Goal: Task Accomplishment & Management: Use online tool/utility

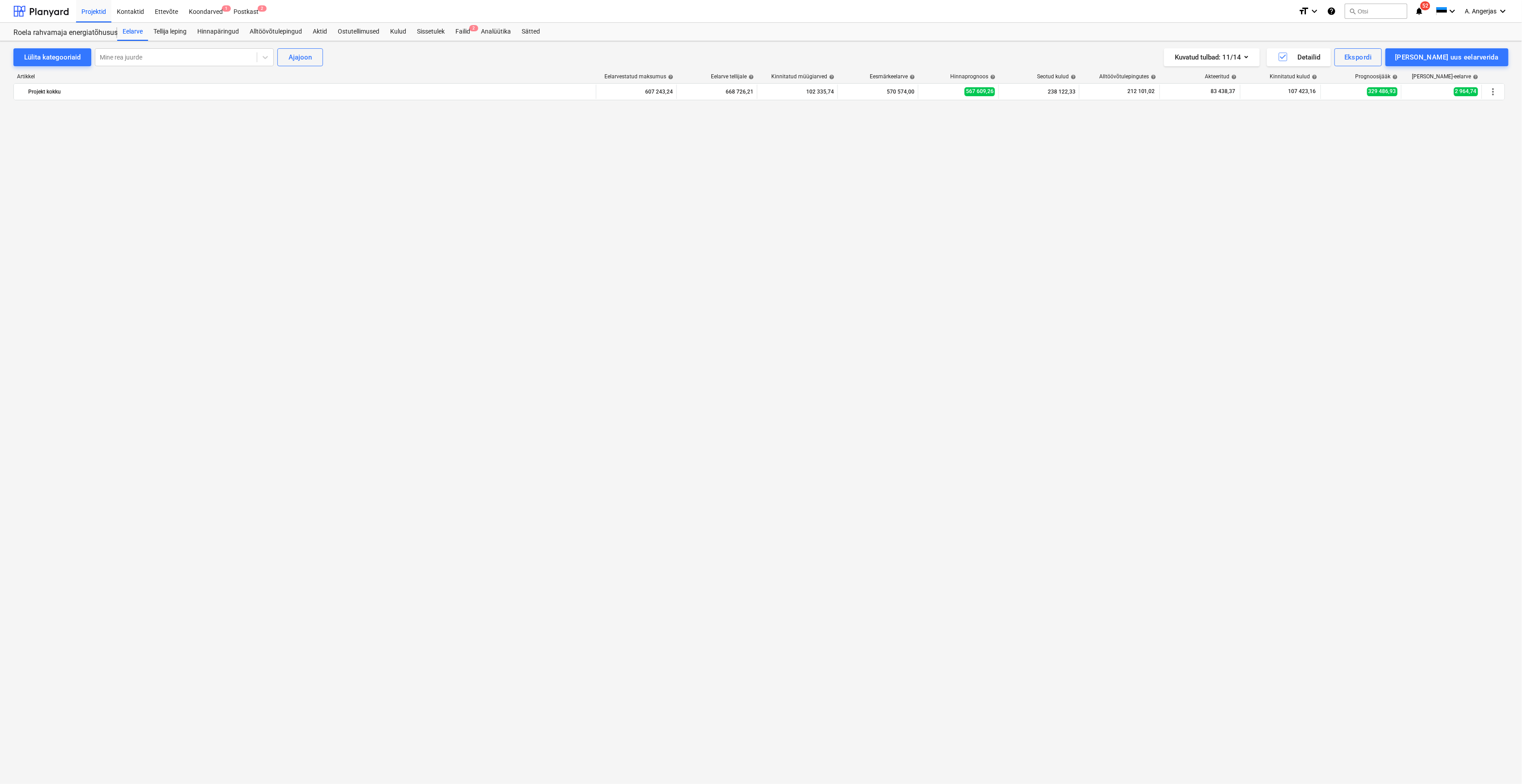
scroll to position [1033, 0]
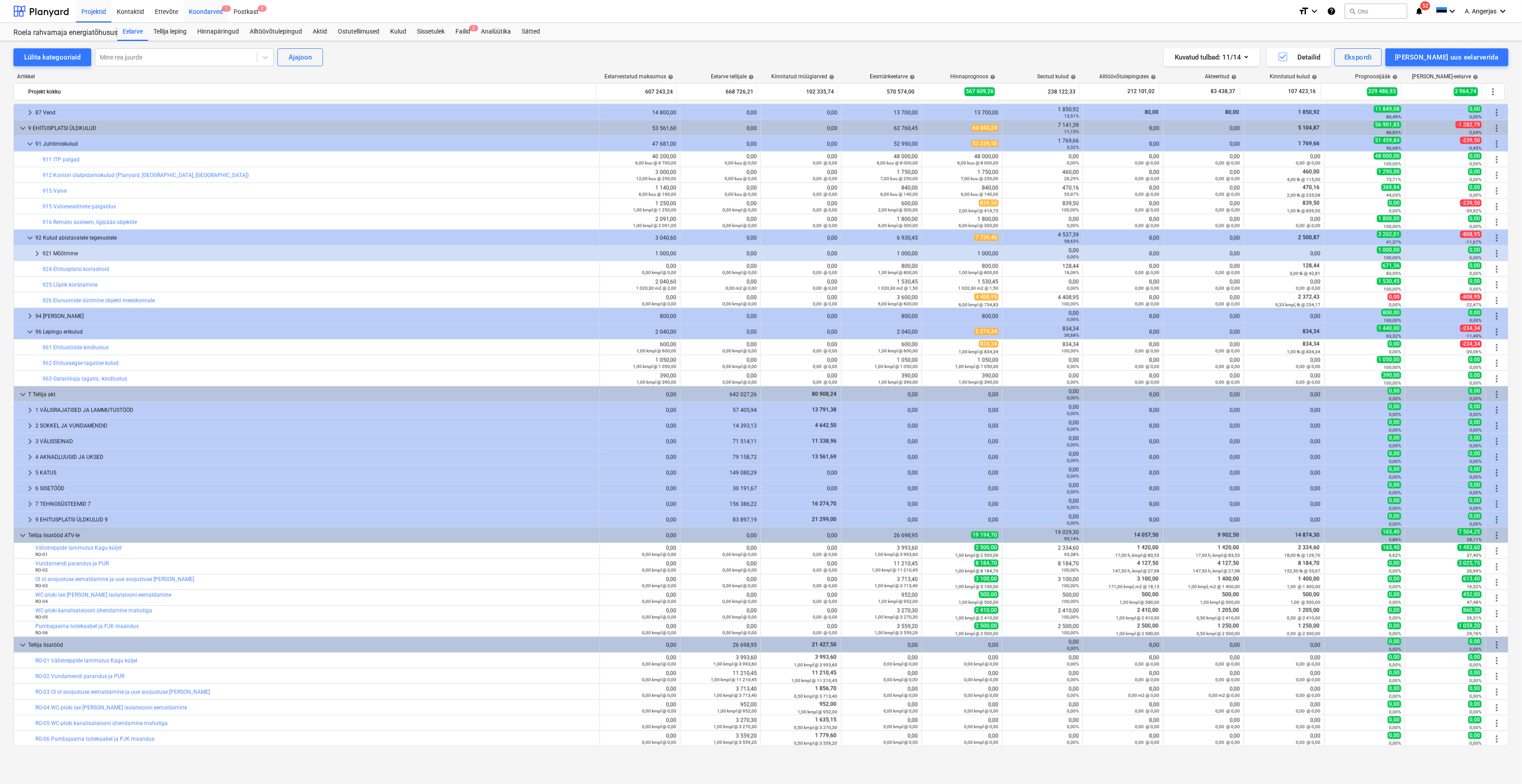
click at [216, 10] on div "Koondarved 1" at bounding box center [206, 11] width 45 height 23
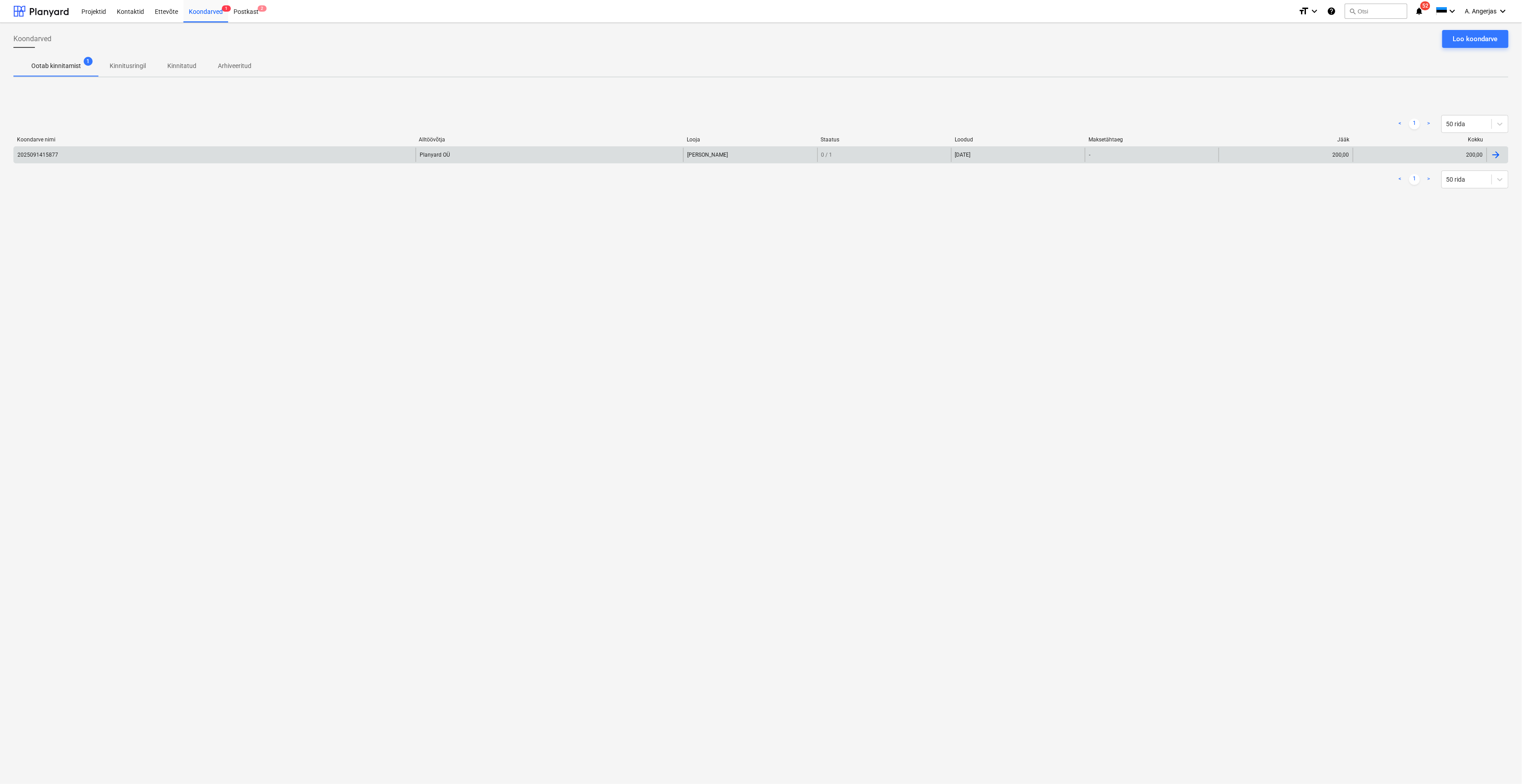
click at [66, 157] on div "2025091415877" at bounding box center [214, 155] width 402 height 14
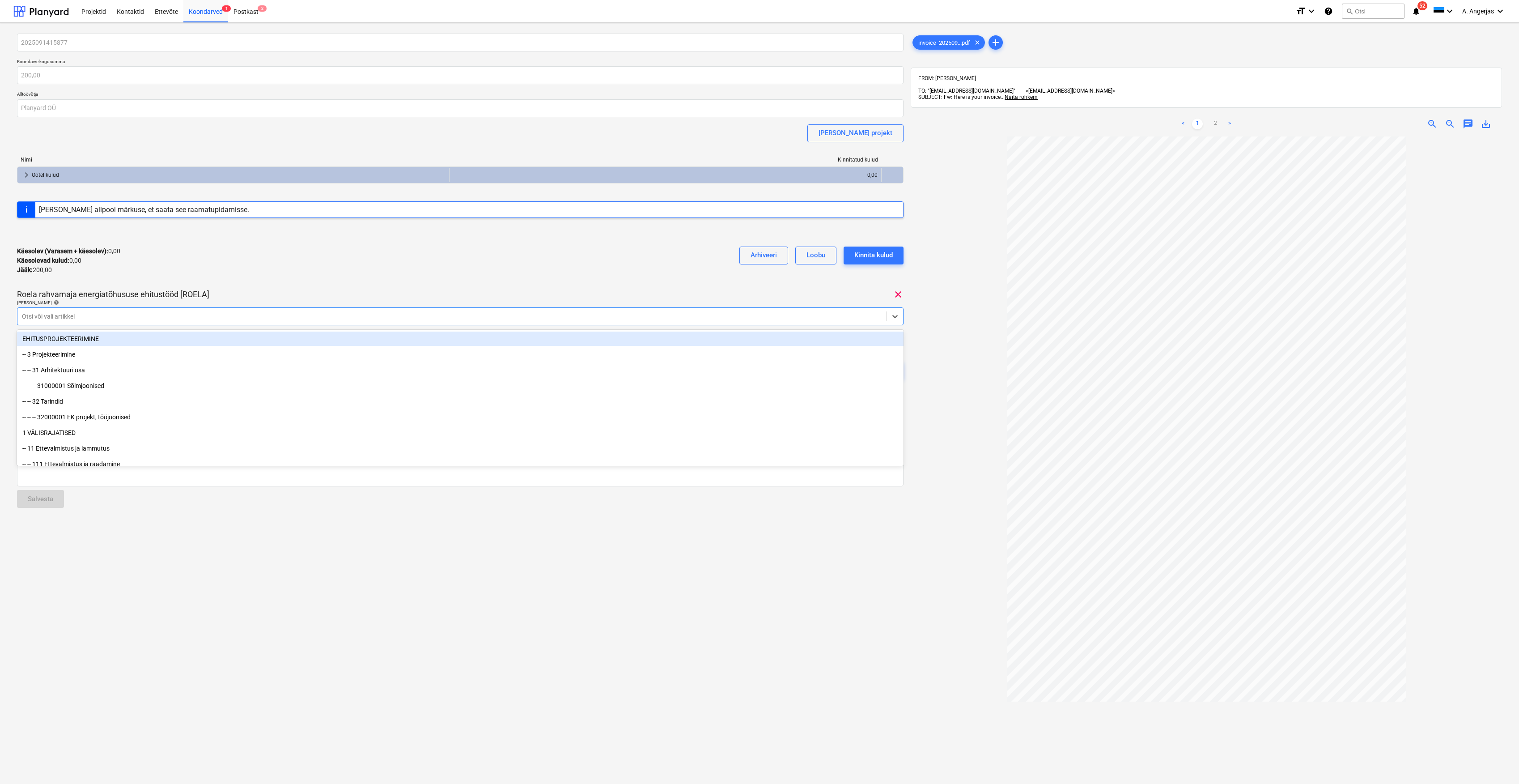
click at [63, 320] on div at bounding box center [452, 316] width 860 height 9
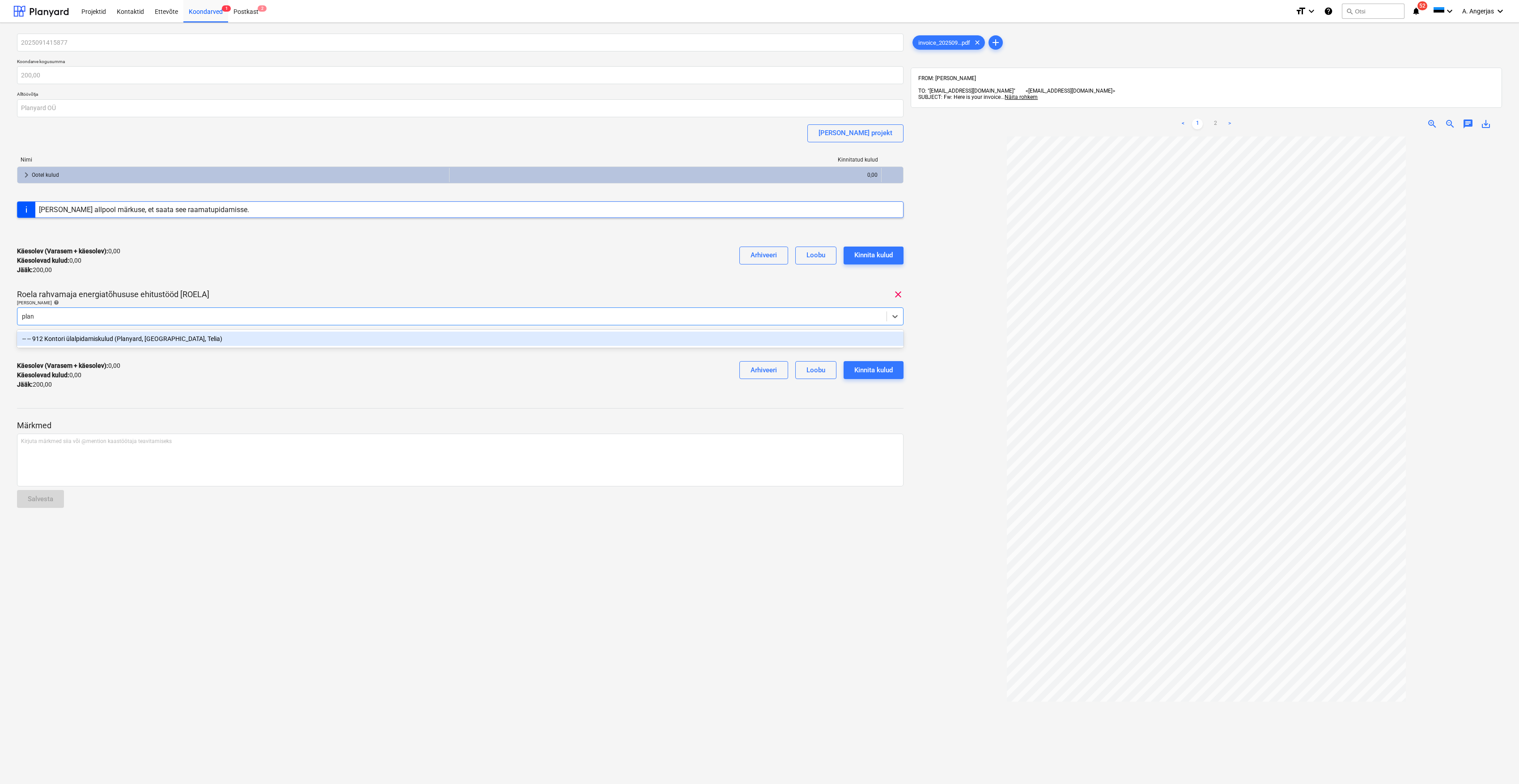
type input "plany"
click at [73, 336] on div "-- -- 912 Kontori ülalpidamiskulud (Planyard, [GEOGRAPHIC_DATA], Telia)" at bounding box center [460, 339] width 887 height 14
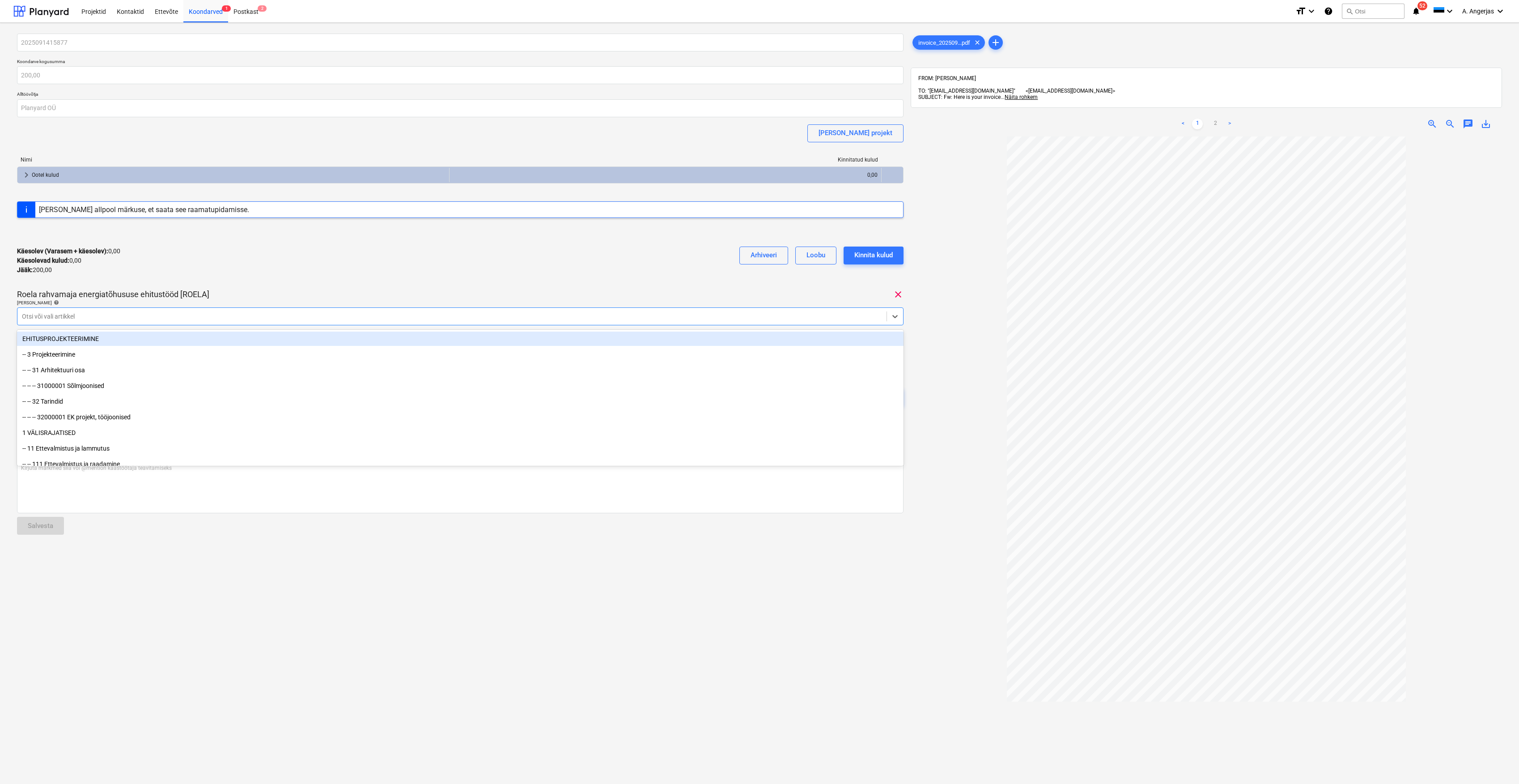
click at [247, 264] on div "Käesolev (Varasem + käesolev) : 0,00 Käesolevad kulud : 0,00 Jääk : 200,00 Arhi…" at bounding box center [460, 261] width 887 height 43
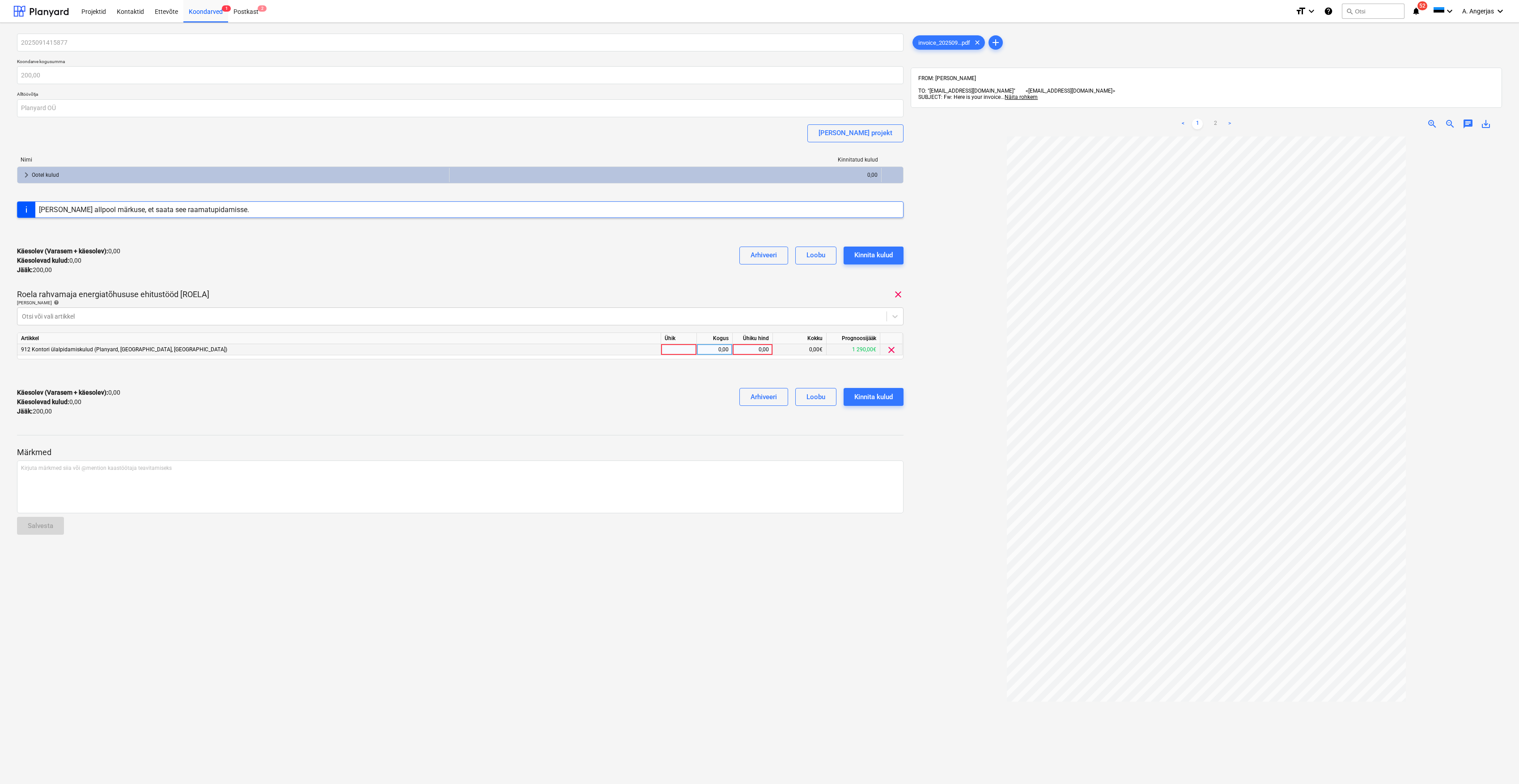
click at [691, 353] on div at bounding box center [679, 349] width 36 height 11
type input "tk"
click at [714, 352] on div "0,00" at bounding box center [715, 349] width 28 height 11
click at [747, 346] on div "0,00" at bounding box center [752, 349] width 32 height 11
type input "100"
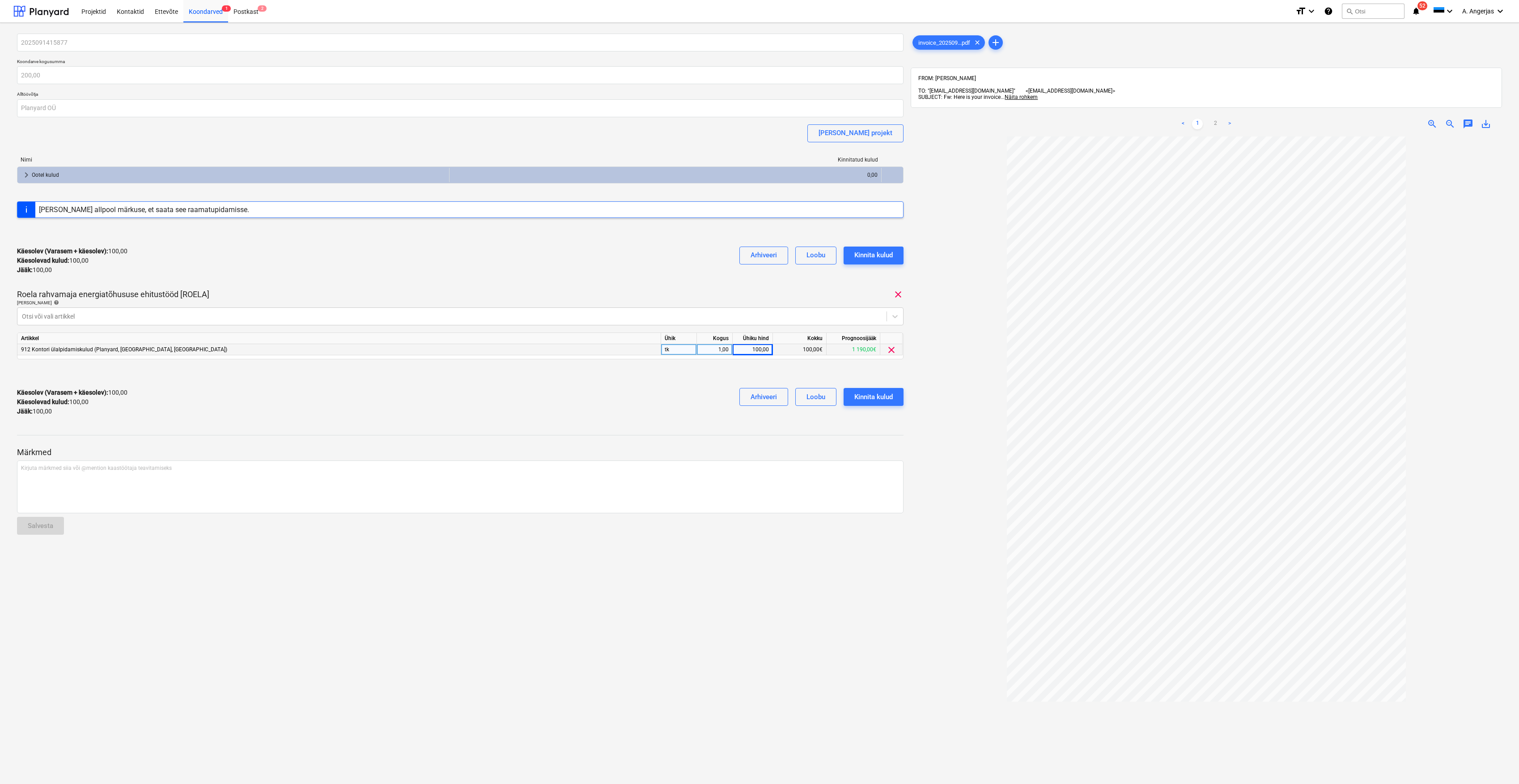
click at [501, 377] on div at bounding box center [460, 373] width 887 height 14
click at [873, 396] on div "Kinnita kulud" at bounding box center [873, 397] width 38 height 12
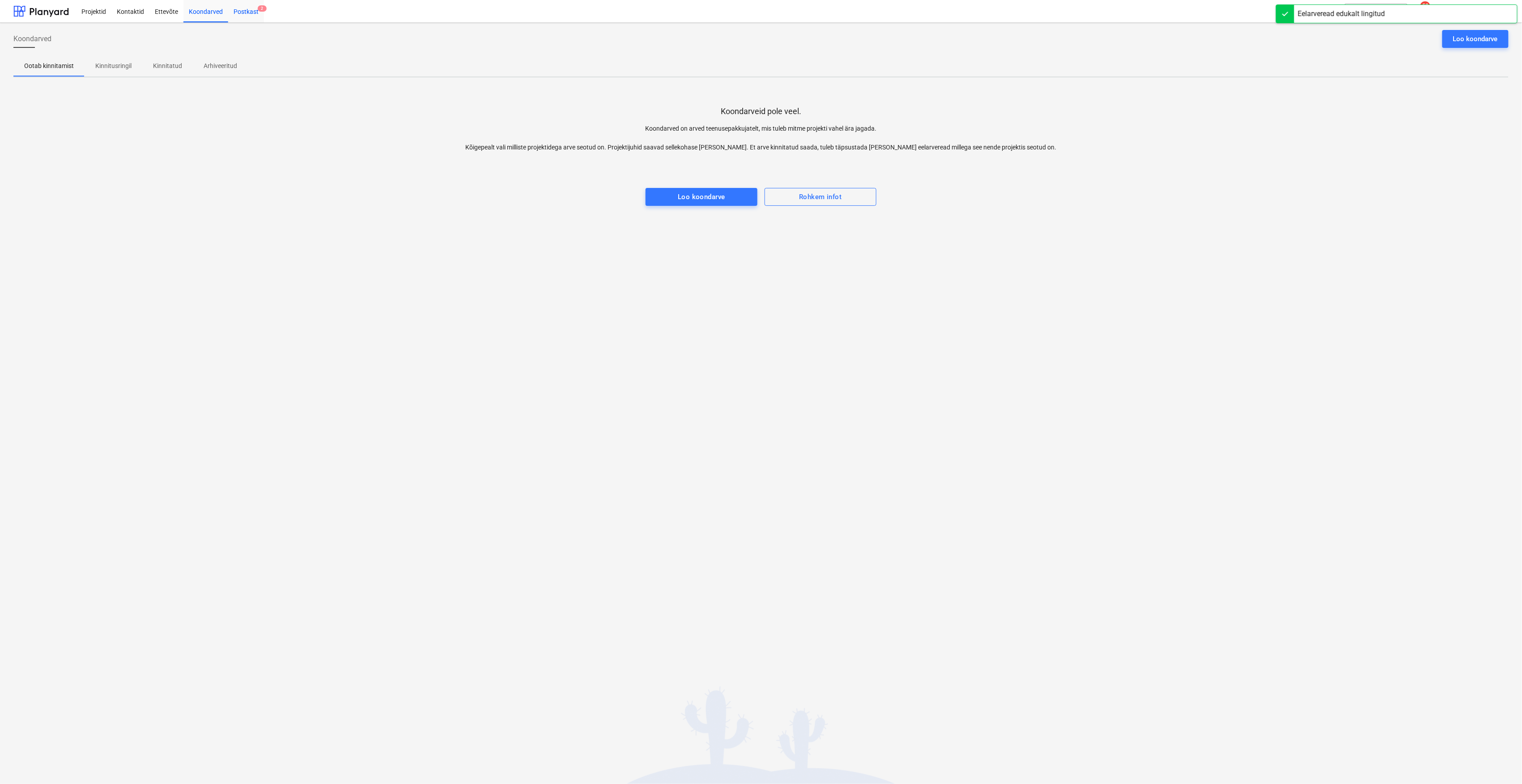
click at [240, 10] on div "Postkast 2" at bounding box center [246, 11] width 36 height 23
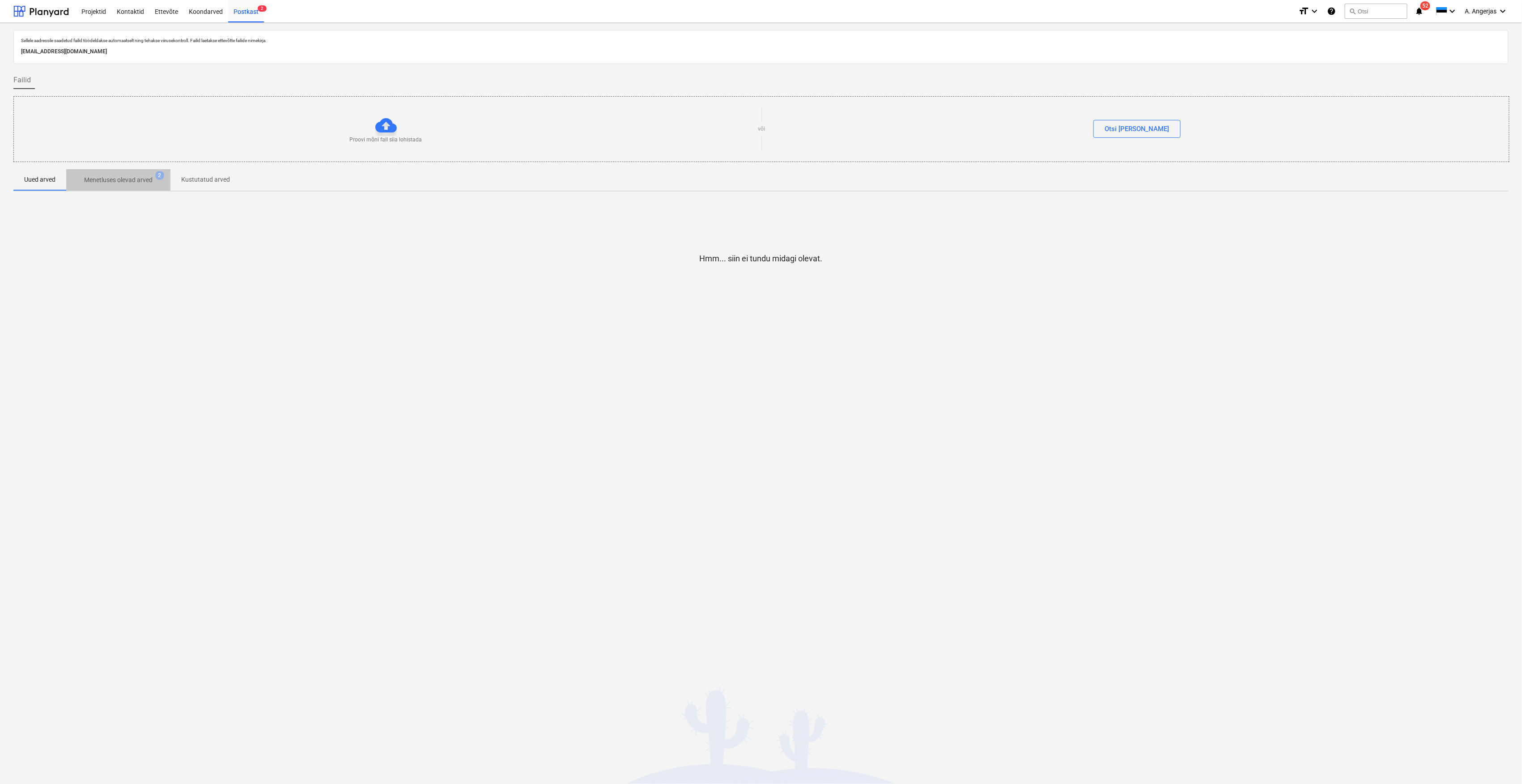
click at [137, 179] on p "Menetluses olevad arved" at bounding box center [118, 180] width 69 height 9
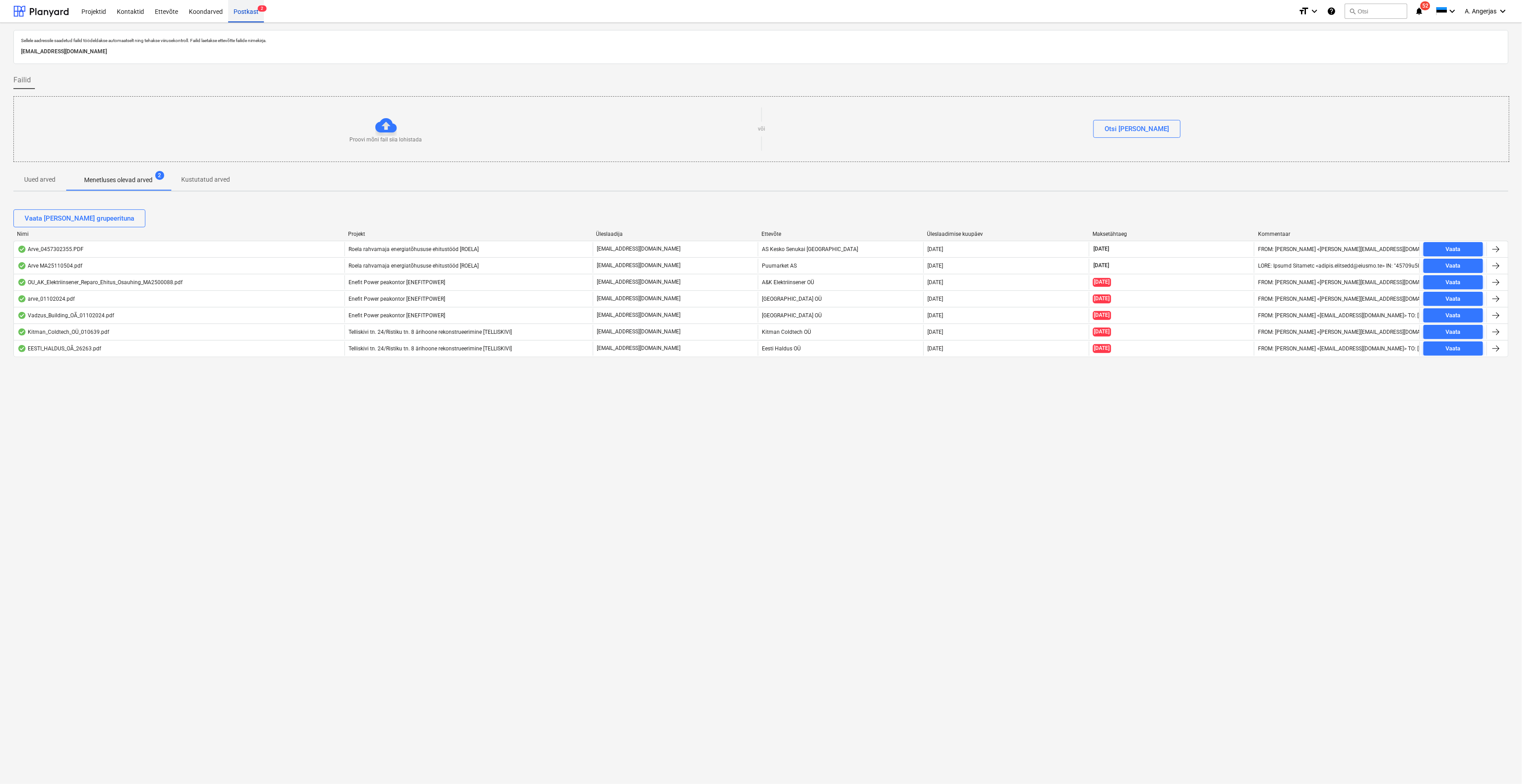
click at [238, 20] on div "Postkast 2" at bounding box center [246, 11] width 36 height 23
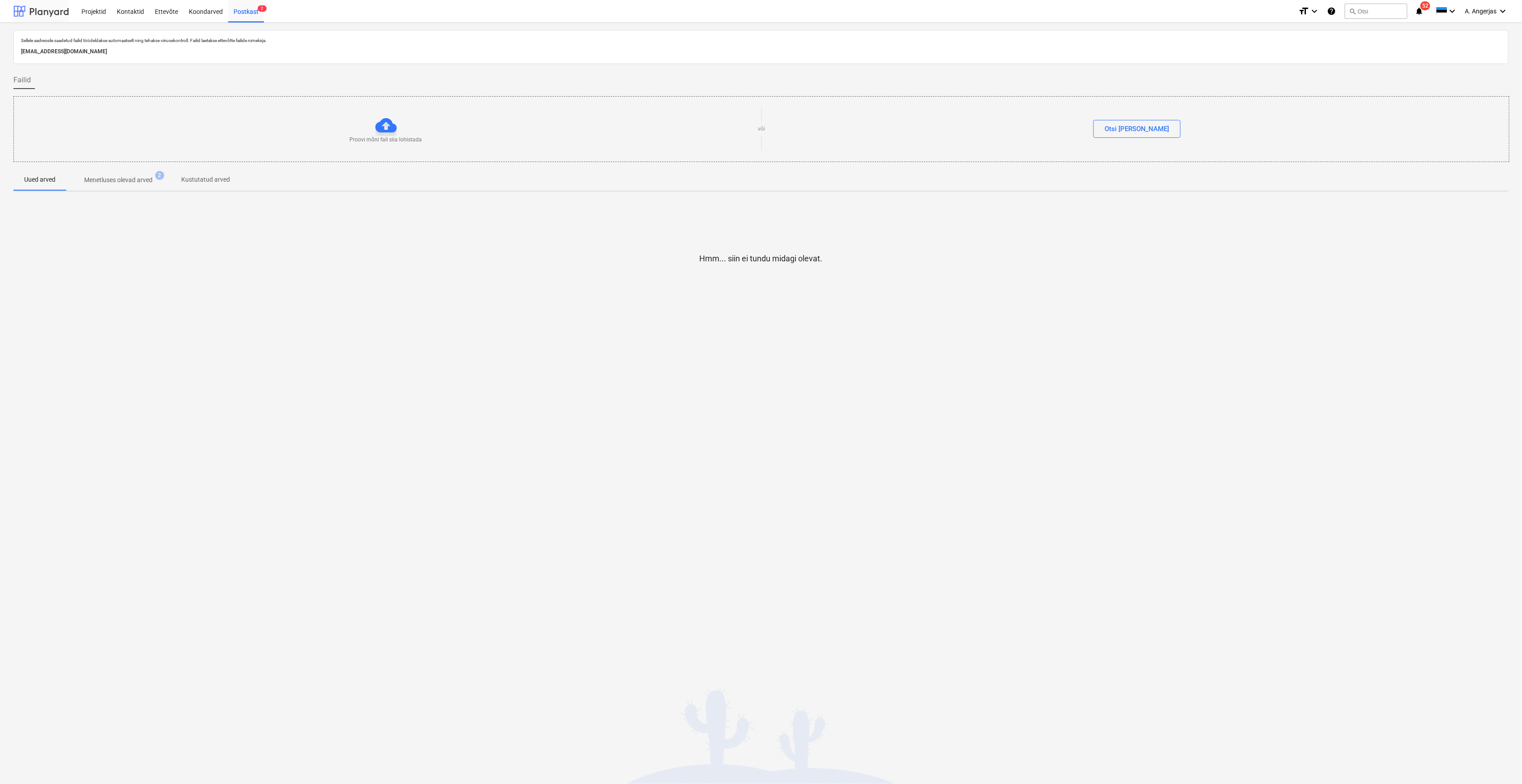
click at [36, 19] on div at bounding box center [41, 11] width 56 height 22
